Goal: Task Accomplishment & Management: Complete application form

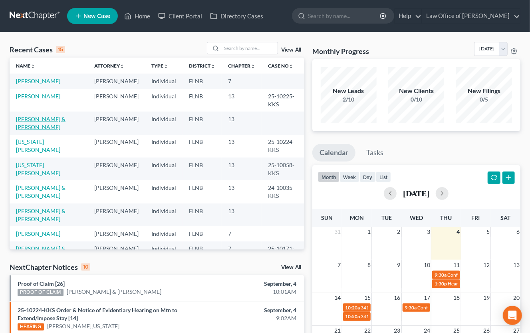
click at [27, 129] on link "[PERSON_NAME] & [PERSON_NAME]" at bounding box center [41, 122] width 50 height 15
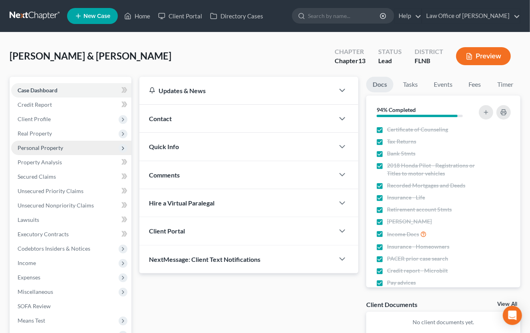
click at [34, 147] on span "Personal Property" at bounding box center [41, 147] width 46 height 7
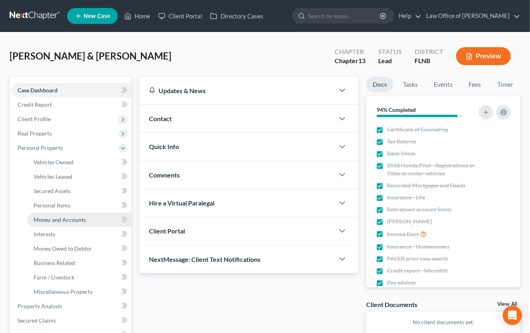
click at [43, 220] on span "Money and Accounts" at bounding box center [60, 219] width 52 height 7
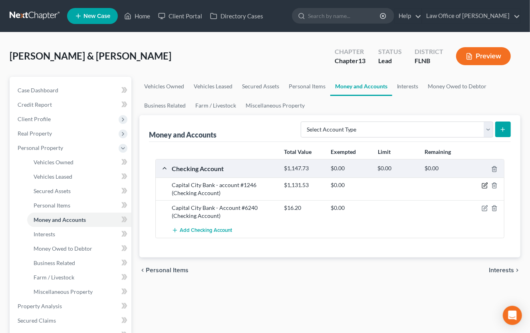
click at [484, 186] on icon "button" at bounding box center [486, 185] width 4 height 4
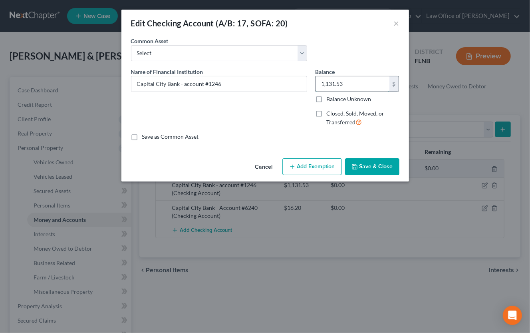
drag, startPoint x: 351, startPoint y: 86, endPoint x: 307, endPoint y: 82, distance: 44.1
click at [316, 82] on input "1,131.53" at bounding box center [353, 83] width 74 height 15
click at [320, 83] on div "Balance 1,131.53 $ Balance Unknown Balance Undetermined 1,131.53 $ Balance Unkn…" at bounding box center [357, 99] width 92 height 65
click at [335, 77] on input "1,131.53" at bounding box center [353, 83] width 74 height 15
type input "4.00"
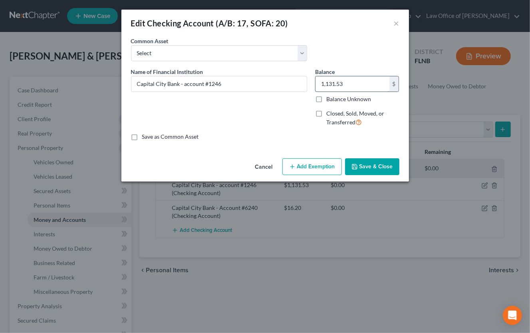
type input "4"
type input "41.00"
type input "41."
type input "41.40"
type input "41.4"
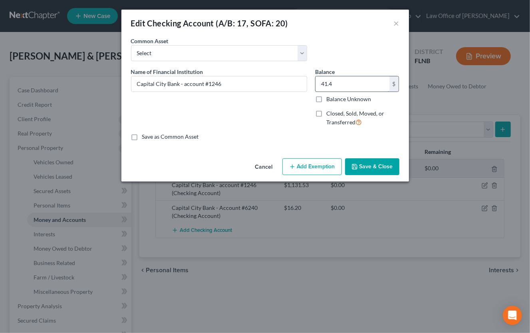
type input "41.45"
click at [363, 165] on button "Save & Close" at bounding box center [372, 166] width 54 height 17
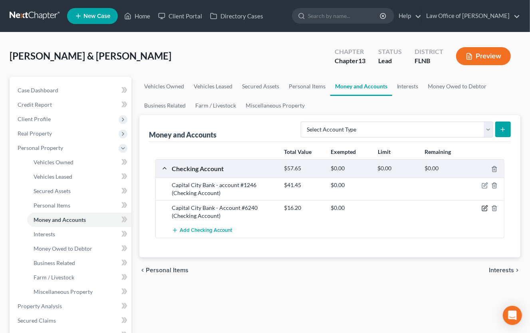
click at [484, 208] on icon "button" at bounding box center [486, 208] width 4 height 4
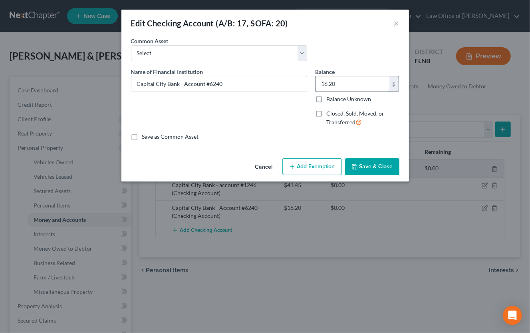
drag, startPoint x: 343, startPoint y: 82, endPoint x: 350, endPoint y: 85, distance: 8.0
click at [350, 85] on input "16.20" at bounding box center [353, 83] width 74 height 15
type input "0"
drag, startPoint x: 208, startPoint y: 84, endPoint x: 231, endPoint y: 82, distance: 22.9
click at [231, 82] on input "Capital City Bank - Account #6240" at bounding box center [218, 83] width 175 height 15
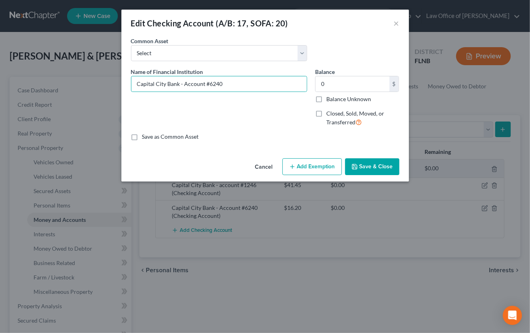
click at [326, 112] on label "Closed, Sold, Moved, or Transferred" at bounding box center [362, 117] width 73 height 17
click at [329, 112] on input "Closed, Sold, Moved, or Transferred" at bounding box center [331, 111] width 5 height 5
checkbox input "true"
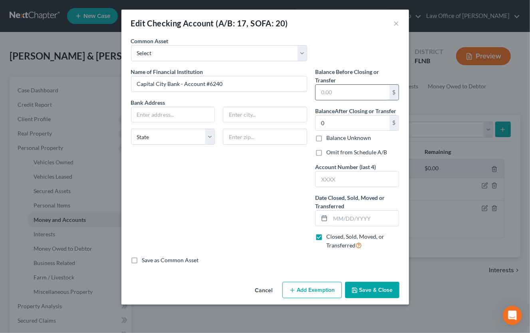
click at [321, 91] on input "text" at bounding box center [353, 92] width 74 height 15
type input "0.00"
click at [319, 117] on input "0" at bounding box center [353, 122] width 74 height 15
type input "0.00"
click at [322, 179] on input "text" at bounding box center [357, 178] width 83 height 15
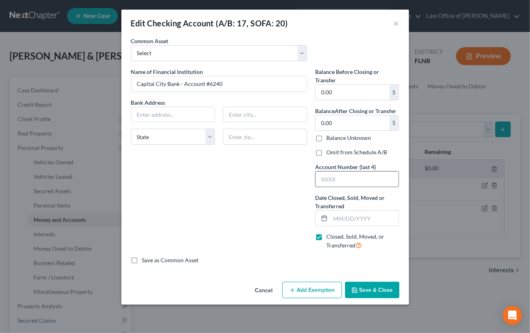
paste input "6240"
type input "6240"
click at [334, 217] on input "text" at bounding box center [364, 217] width 69 height 15
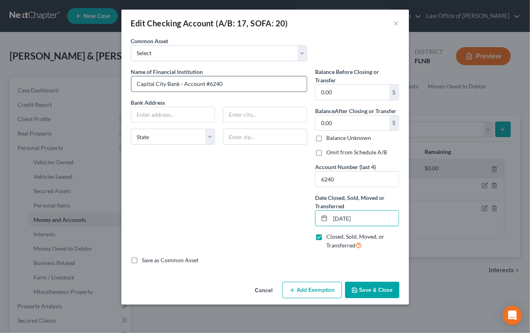
type input "[DATE]"
drag, startPoint x: 180, startPoint y: 83, endPoint x: 220, endPoint y: 83, distance: 39.9
click at [220, 83] on input "Capital City Bank - Account #6240" at bounding box center [218, 83] width 175 height 15
click at [222, 83] on input "Capital City Bank - Account #6240" at bounding box center [218, 83] width 175 height 15
type input "Capital City Bank"
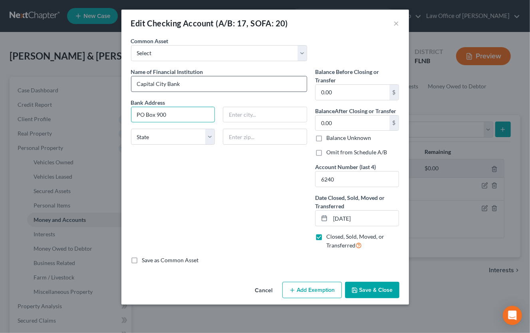
type input "PO Box 900"
click at [405, 275] on div "An exemption set must first be selected from the Filing Information section. Co…" at bounding box center [265, 158] width 288 height 242
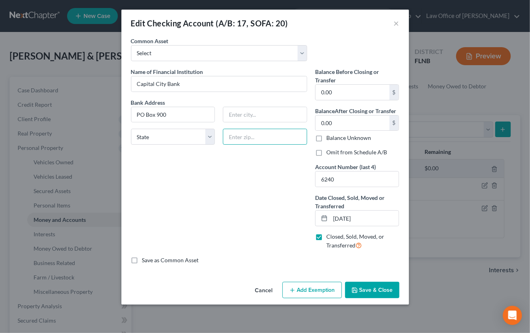
click at [234, 137] on input "text" at bounding box center [265, 137] width 84 height 16
type input "32302"
type input "Tallahassee"
select select "9"
click at [142, 260] on label "Save as Common Asset" at bounding box center [170, 260] width 57 height 8
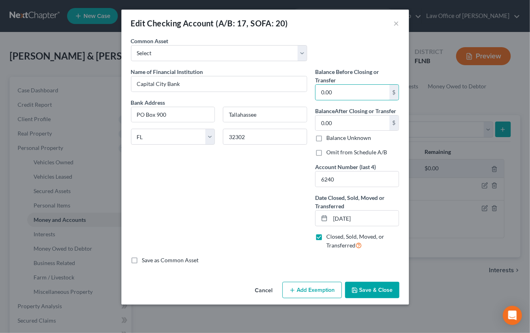
click at [145, 260] on input "Save as Common Asset" at bounding box center [147, 258] width 5 height 5
checkbox input "true"
click at [393, 293] on button "Save & Close" at bounding box center [372, 290] width 54 height 17
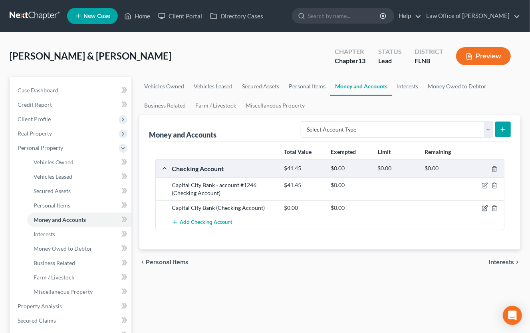
click at [484, 209] on icon "button" at bounding box center [485, 208] width 6 height 6
select select "9"
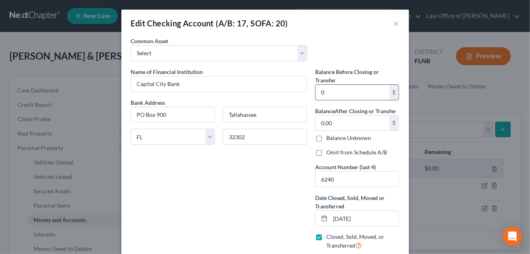
click at [320, 92] on input "0" at bounding box center [353, 92] width 74 height 15
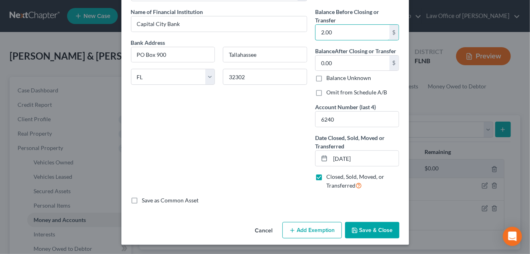
type input "2.00"
click at [360, 230] on button "Save & Close" at bounding box center [372, 230] width 54 height 17
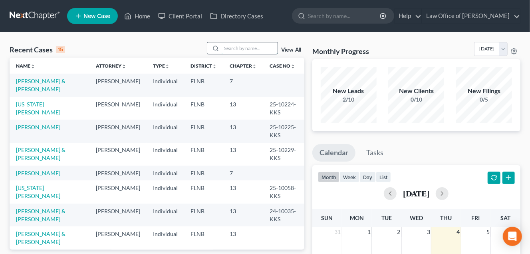
click at [237, 46] on input "search" at bounding box center [250, 48] width 56 height 12
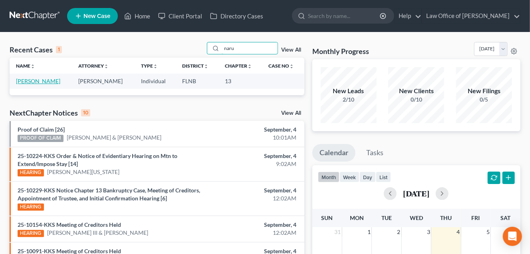
type input "naru"
click at [34, 82] on link "Naruns, Dagmara" at bounding box center [38, 80] width 44 height 7
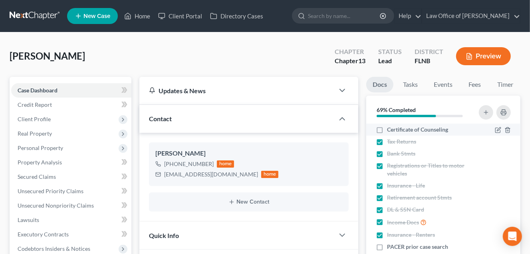
click at [387, 133] on label "Certificate of Counseling" at bounding box center [417, 129] width 61 height 8
click at [390, 131] on input "Certificate of Counseling" at bounding box center [392, 127] width 5 height 5
checkbox input "true"
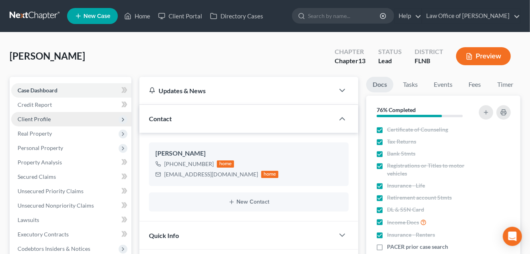
click at [54, 120] on span "Client Profile" at bounding box center [71, 119] width 120 height 14
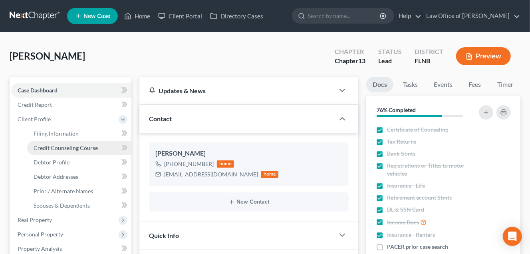
click at [55, 145] on span "Credit Counseling Course" at bounding box center [66, 147] width 64 height 7
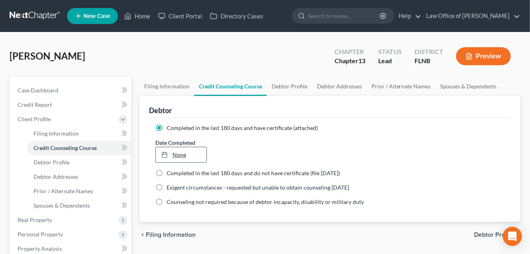
type input "9/4/2025"
click at [178, 155] on link "None" at bounding box center [181, 154] width 51 height 15
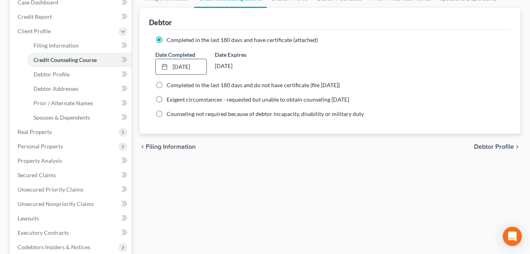
scroll to position [264, 0]
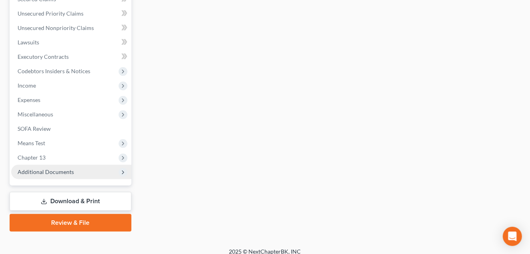
click at [61, 173] on span "Additional Documents" at bounding box center [46, 171] width 56 height 7
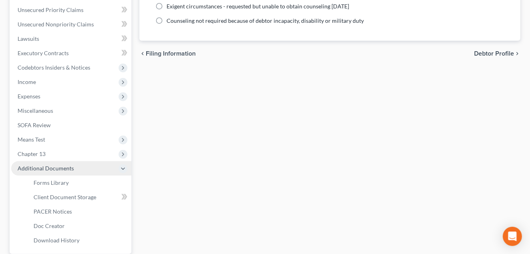
scroll to position [177, 0]
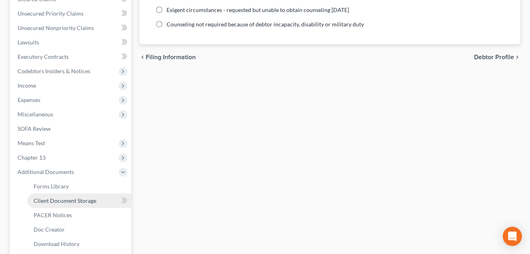
click at [59, 199] on span "Client Document Storage" at bounding box center [65, 200] width 63 height 7
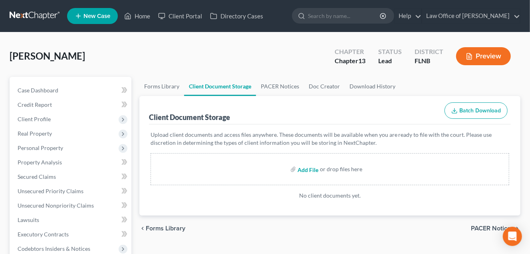
click at [307, 169] on input "file" at bounding box center [307, 169] width 19 height 14
type input "C:\fakepath\Certificate of Credit Counseling 2025-09-04.pdf"
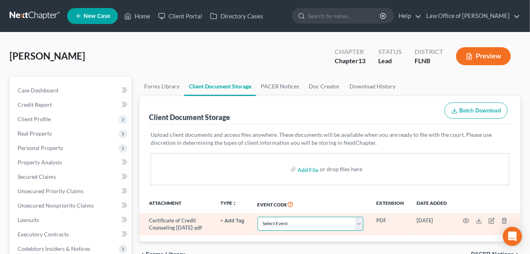
select select "10"
click option "Certificate of Credit Counseling" at bounding box center [0, 0] width 0 height 0
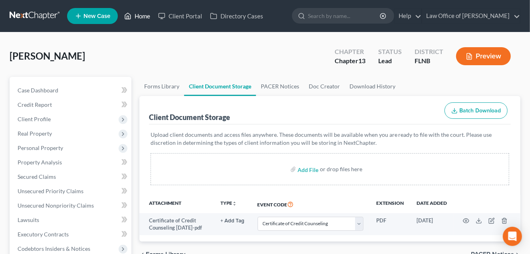
click at [142, 18] on link "Home" at bounding box center [137, 16] width 34 height 14
